Goal: Information Seeking & Learning: Learn about a topic

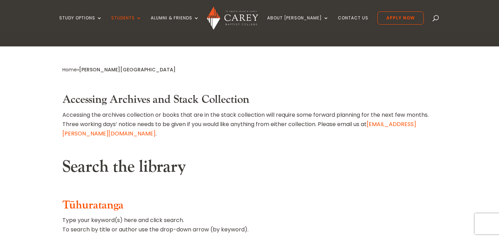
scroll to position [243, 0]
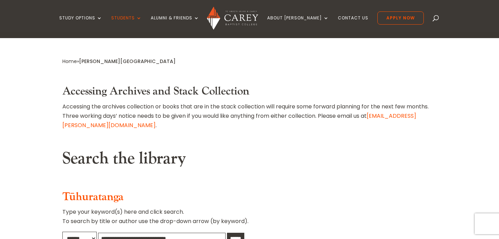
click at [175, 233] on input "text" at bounding box center [161, 238] width 127 height 11
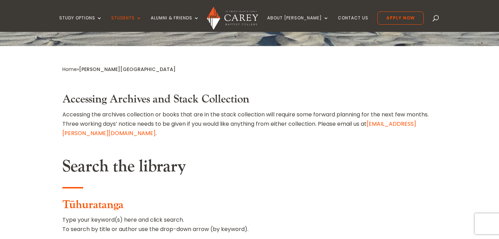
type input "**********"
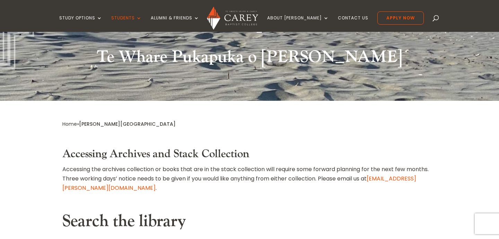
scroll to position [198, 0]
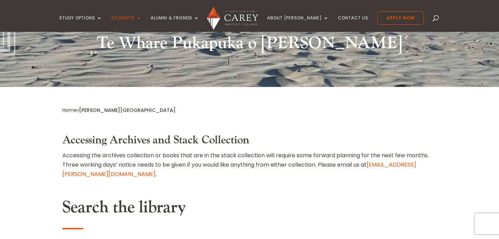
type input "**********"
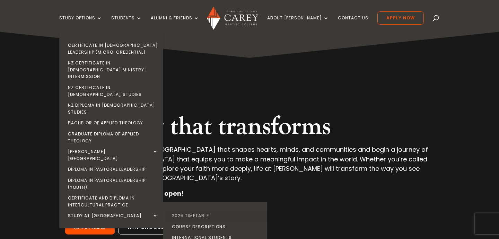
click at [198, 210] on link "2025 Timetable" at bounding box center [217, 215] width 104 height 11
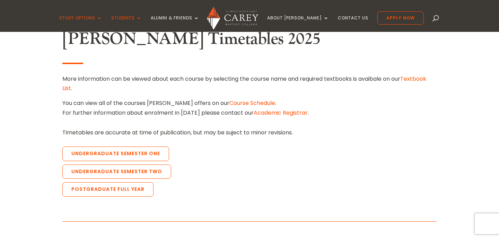
scroll to position [246, 0]
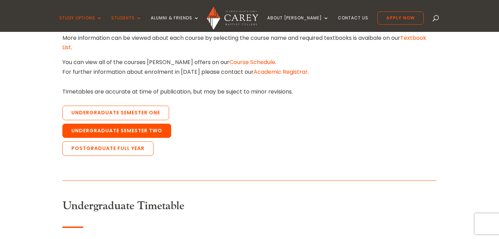
click at [158, 124] on link "Undergraduate Semester Two" at bounding box center [116, 131] width 109 height 15
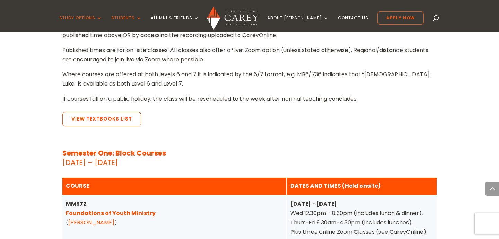
scroll to position [823, 0]
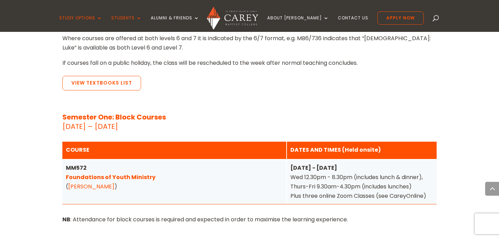
click at [129, 173] on link "Foundations of Youth Ministry" at bounding box center [111, 177] width 90 height 8
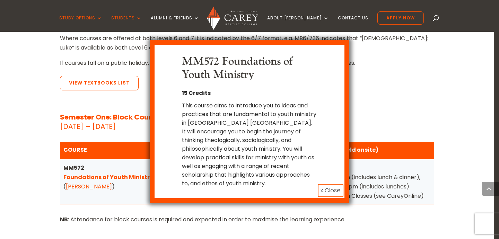
click at [23, 174] on div "MM572 Foundations of Youth Ministry 15 Credits This course aims to introduce yo…" at bounding box center [249, 119] width 499 height 239
click at [328, 184] on button "x Close" at bounding box center [331, 190] width 26 height 13
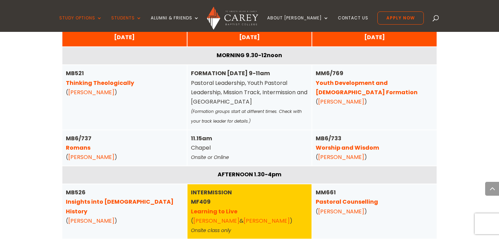
scroll to position [1066, 0]
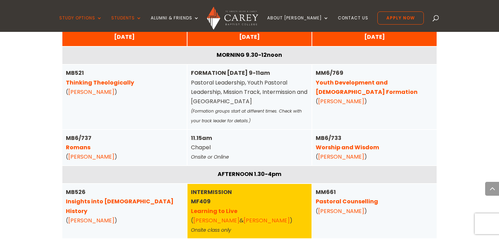
click at [349, 79] on link "Youth Development and Gospel Formation" at bounding box center [366, 87] width 102 height 17
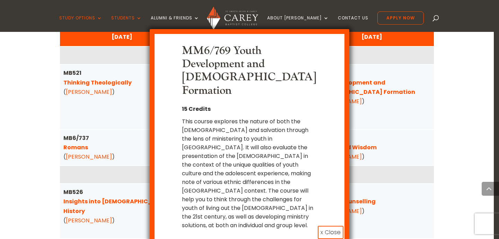
click at [326, 226] on button "x Close" at bounding box center [331, 232] width 26 height 13
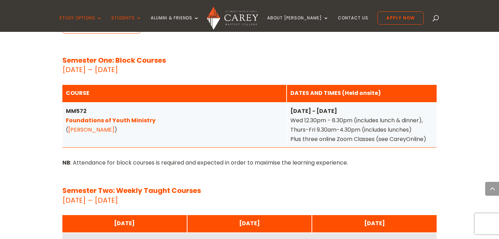
scroll to position [879, 0]
